Goal: Information Seeking & Learning: Learn about a topic

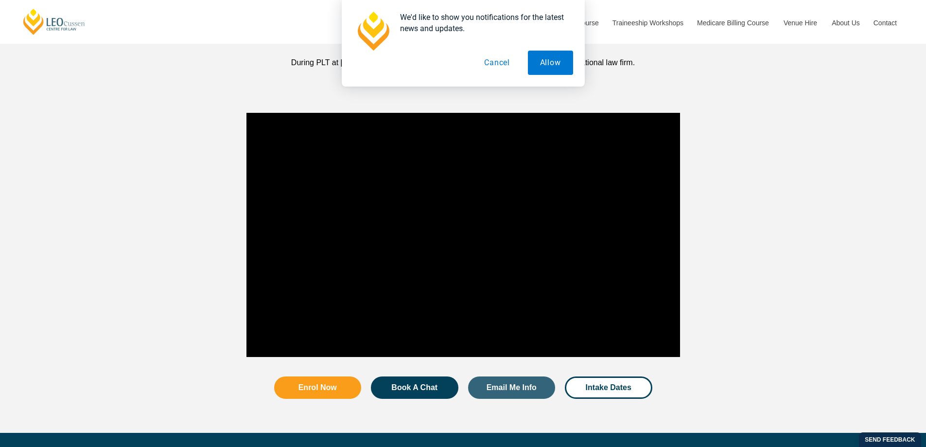
scroll to position [1021, 0]
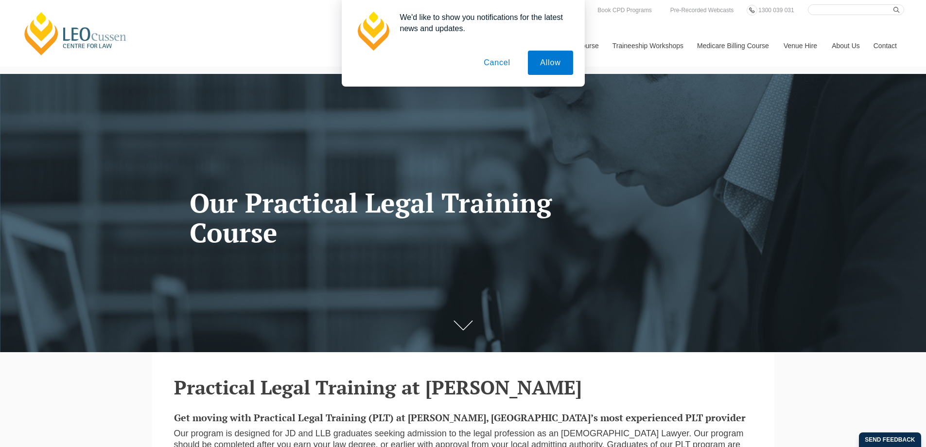
click at [502, 68] on button "Cancel" at bounding box center [497, 63] width 51 height 24
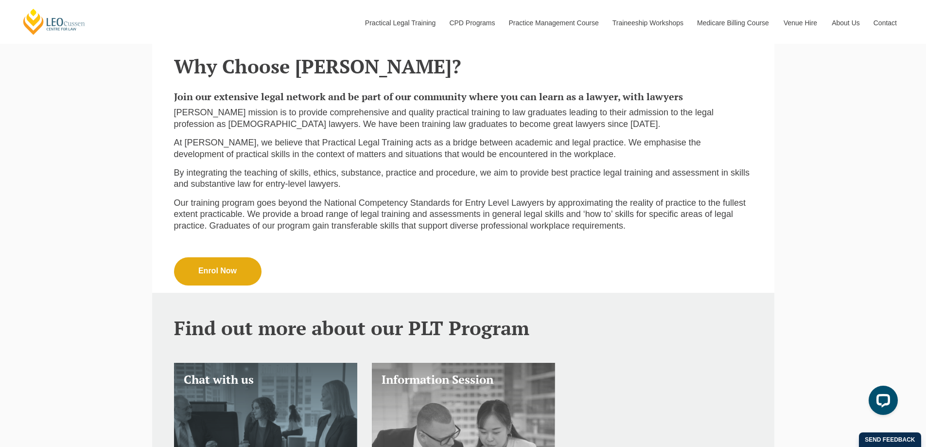
scroll to position [292, 0]
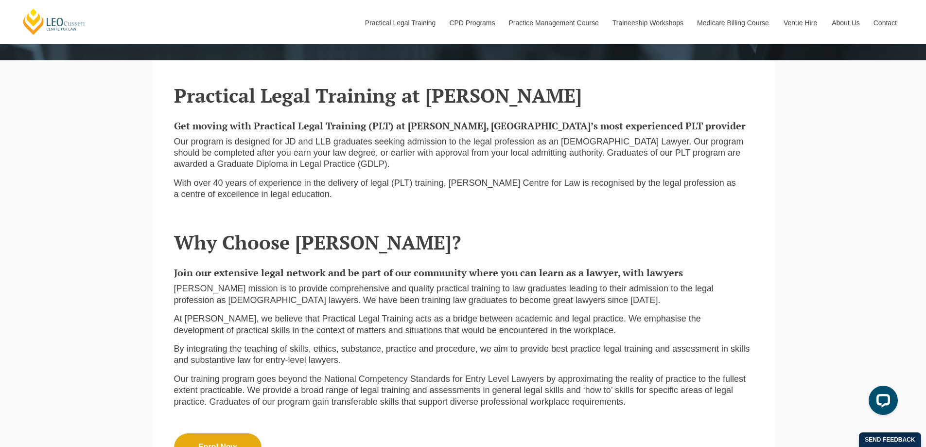
click at [352, 151] on span "Our program is designed for JD and LLB graduates seeking admission to the legal…" at bounding box center [459, 153] width 570 height 33
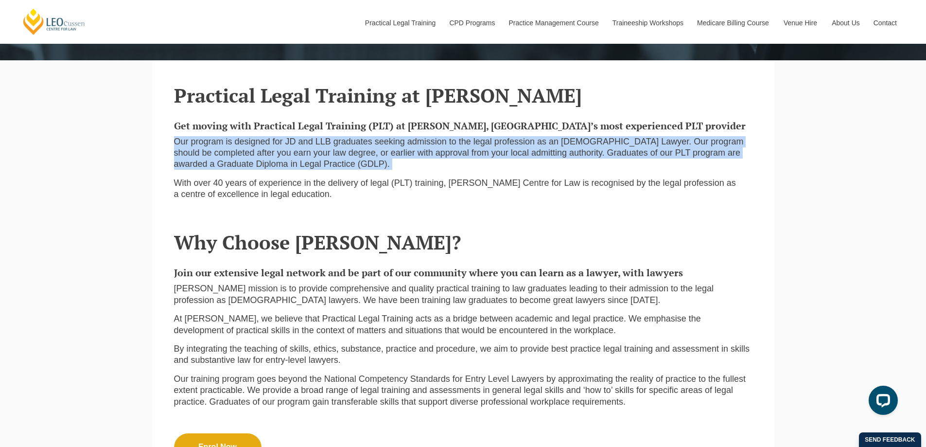
click at [352, 151] on span "Our program is designed for JD and LLB graduates seeking admission to the legal…" at bounding box center [459, 153] width 570 height 33
click at [372, 151] on span "Our program is designed for JD and LLB graduates seeking admission to the legal…" at bounding box center [459, 153] width 570 height 33
